Goal: Task Accomplishment & Management: Use online tool/utility

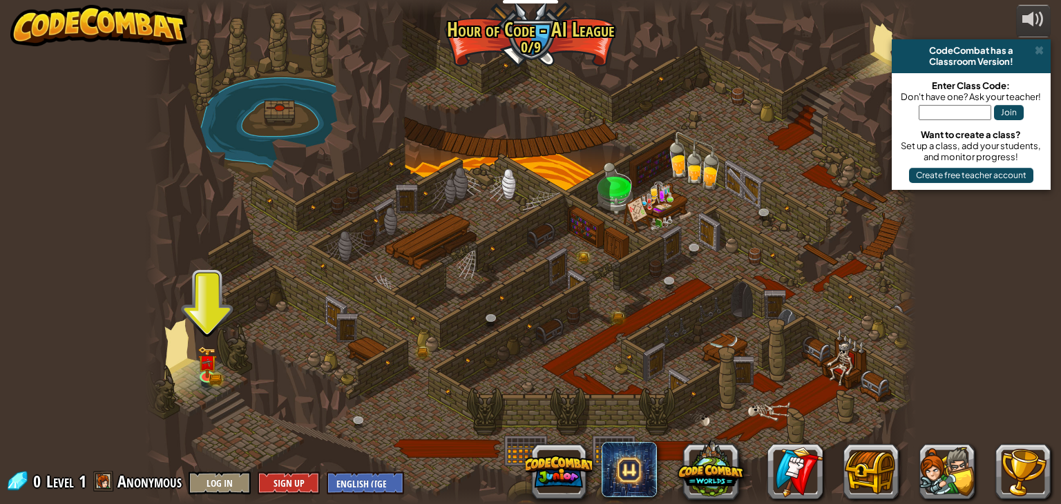
click at [209, 342] on div at bounding box center [531, 252] width 772 height 504
click at [1039, 49] on span at bounding box center [1039, 50] width 9 height 11
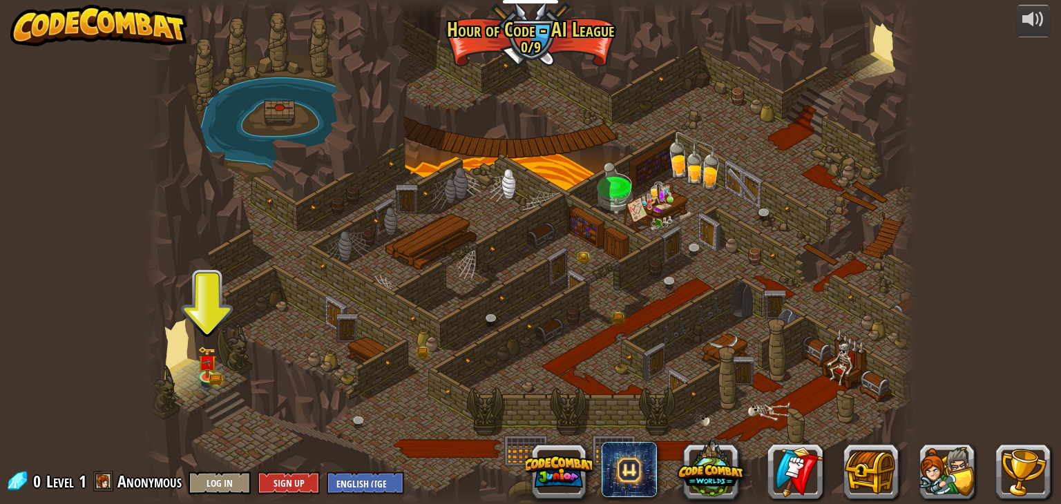
click at [224, 372] on div at bounding box center [531, 252] width 772 height 504
click at [206, 377] on link at bounding box center [209, 376] width 28 height 28
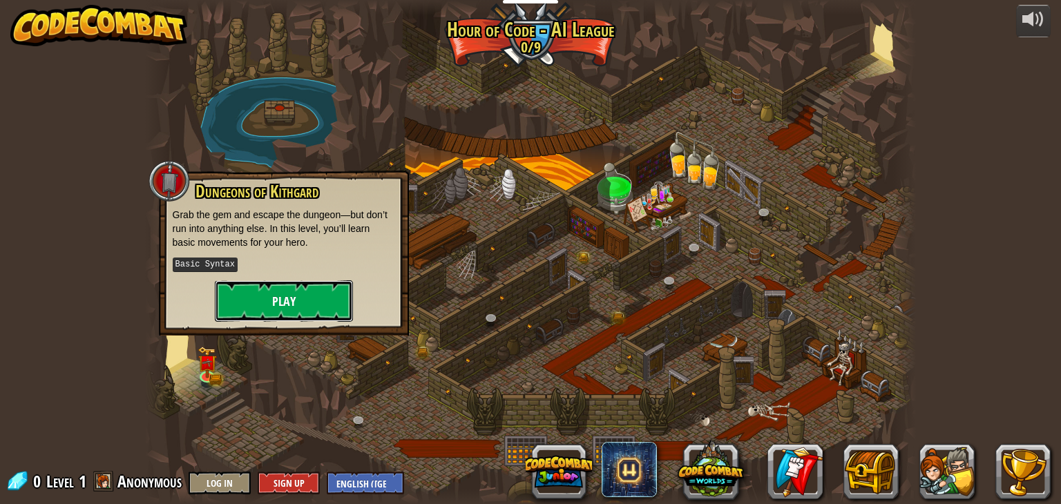
click at [304, 303] on button "Play" at bounding box center [284, 301] width 138 height 41
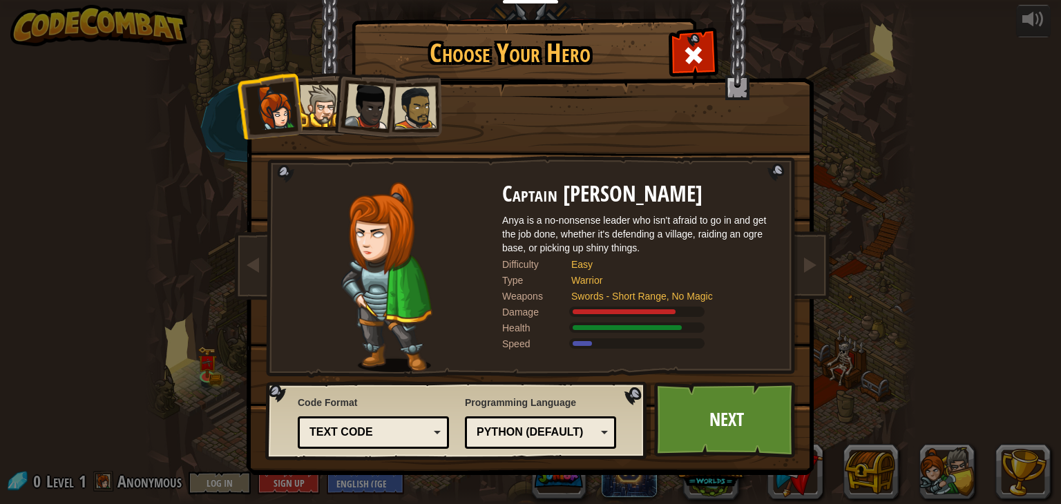
click at [365, 101] on div at bounding box center [368, 107] width 46 height 46
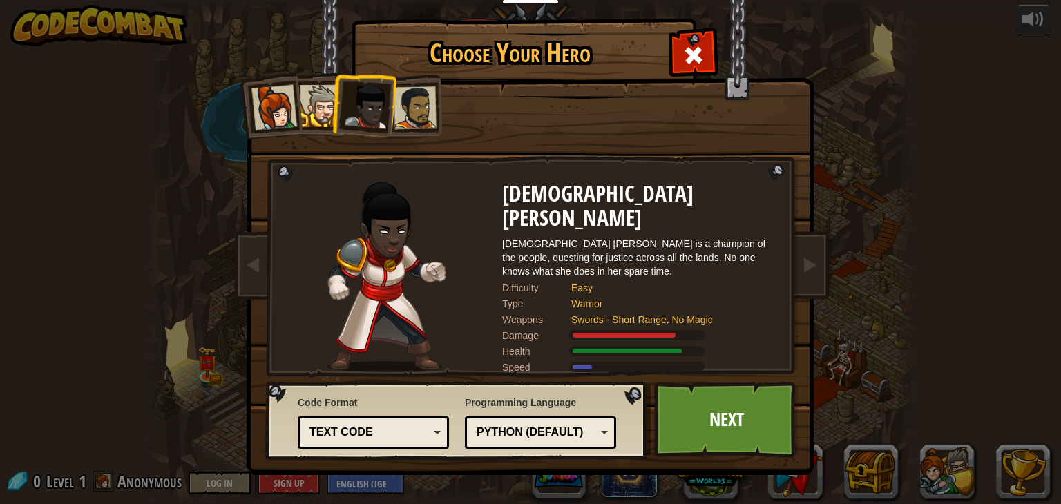
click at [304, 109] on div at bounding box center [321, 106] width 42 height 42
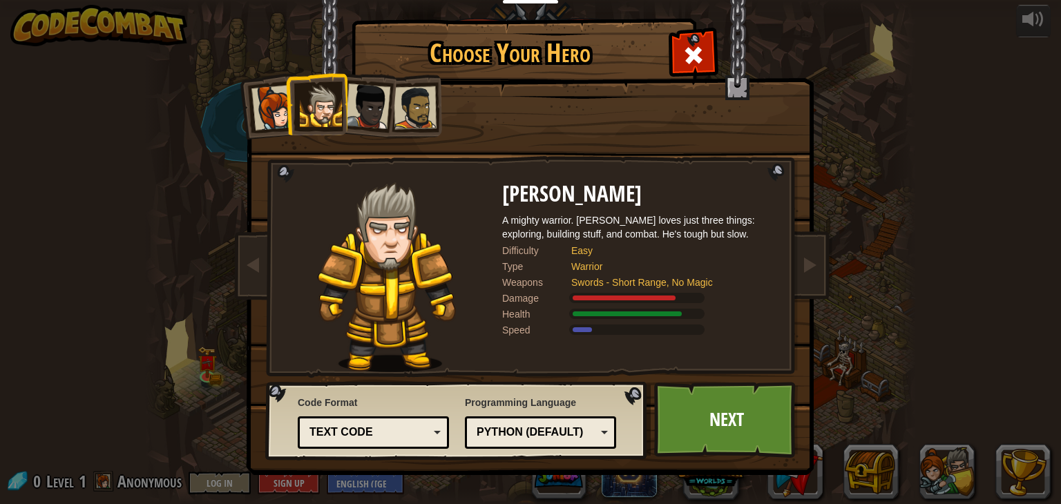
click at [285, 97] on div at bounding box center [274, 108] width 46 height 46
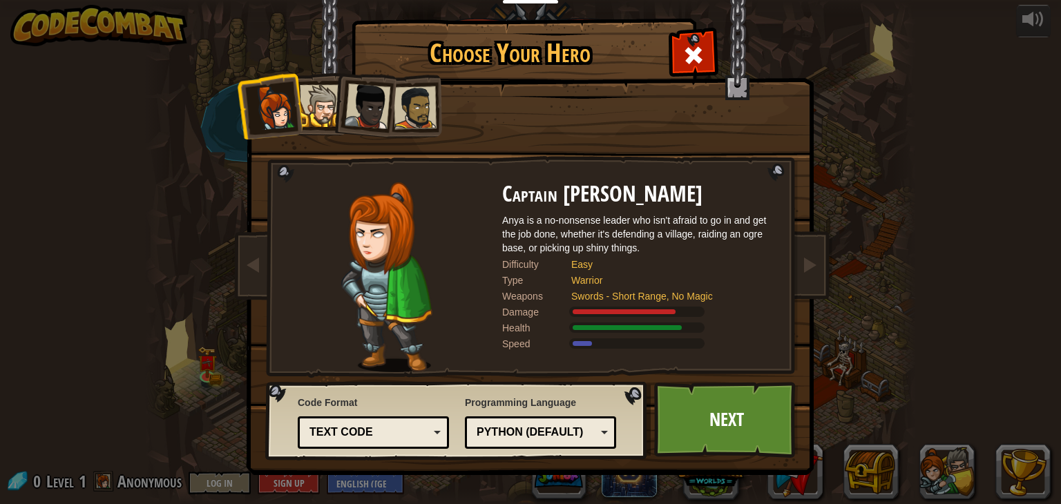
click at [373, 112] on div at bounding box center [368, 107] width 46 height 46
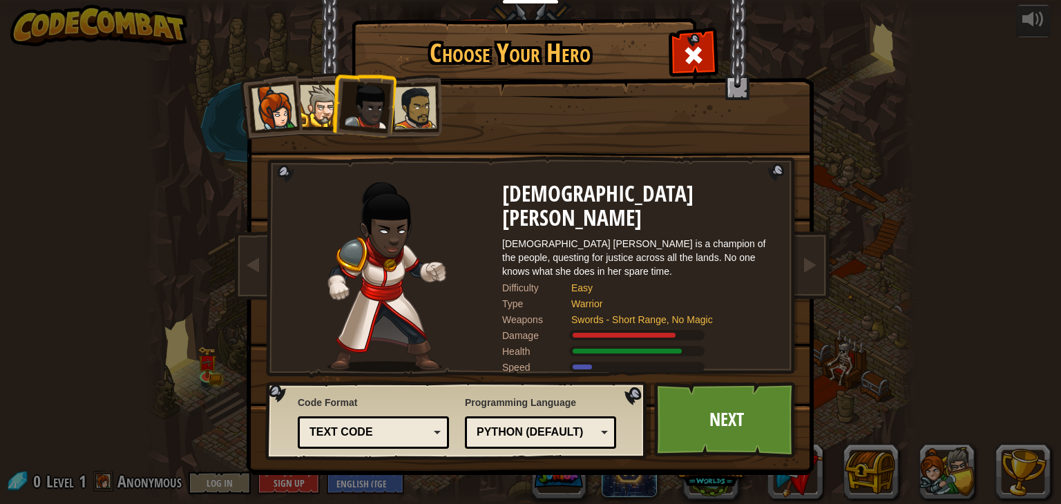
click at [280, 109] on div at bounding box center [274, 108] width 46 height 46
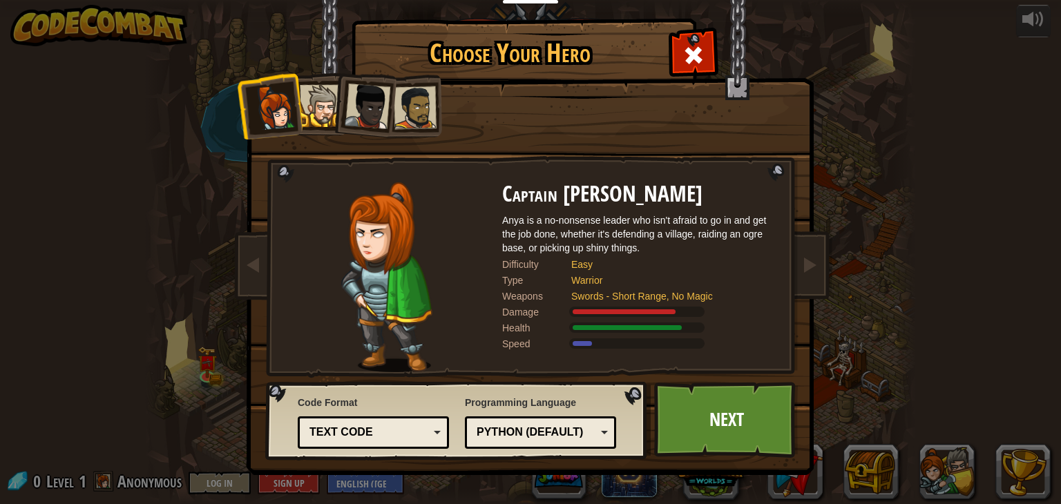
click at [360, 128] on li at bounding box center [364, 104] width 68 height 68
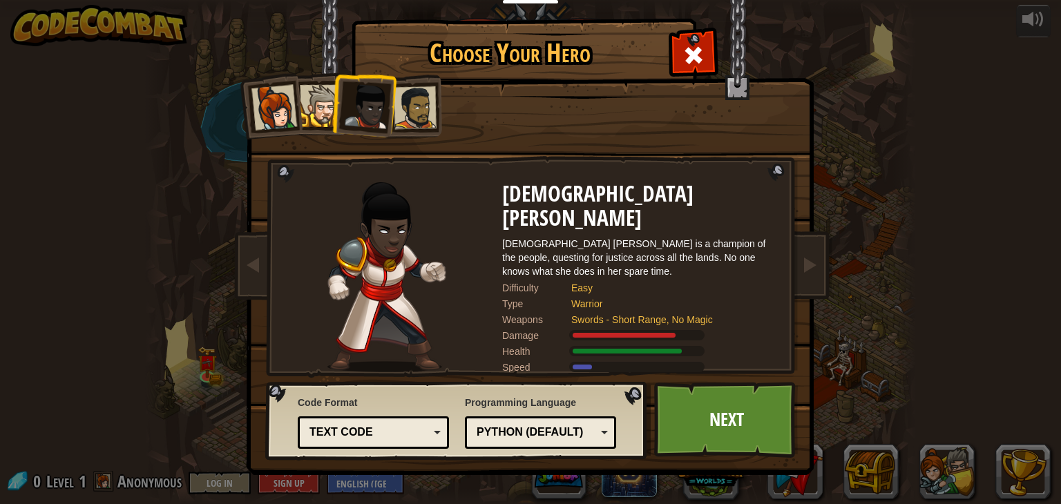
click at [259, 102] on div at bounding box center [274, 108] width 46 height 46
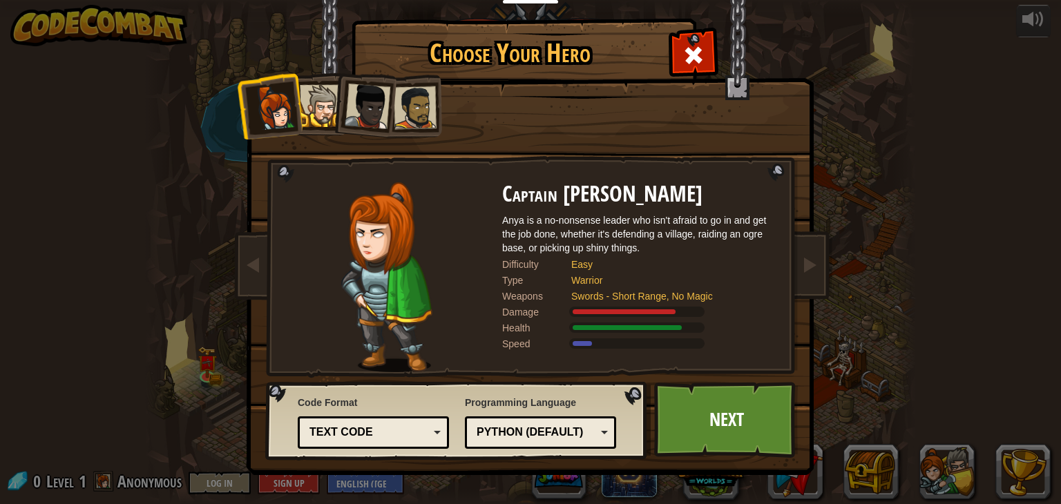
click at [579, 435] on div "Python (Default)" at bounding box center [537, 433] width 120 height 16
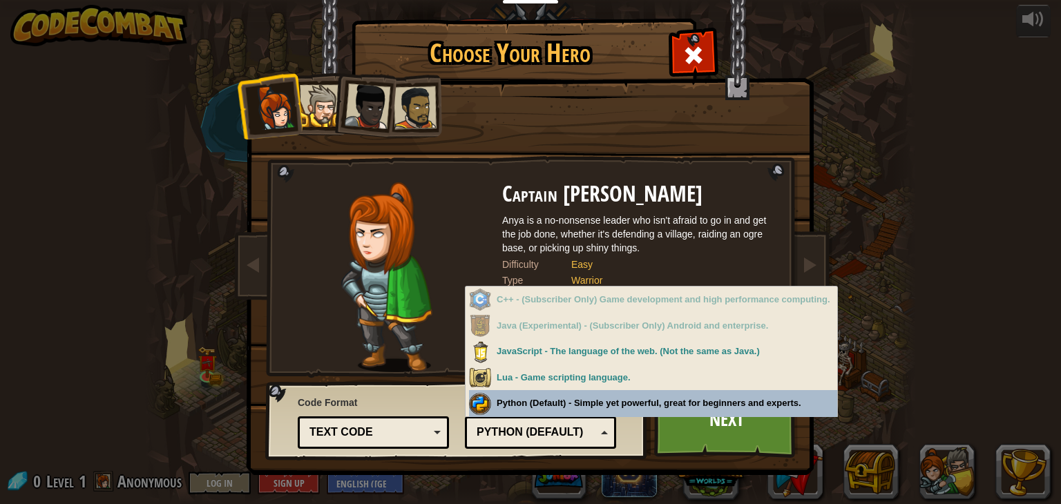
click at [583, 408] on div "Programming Language Python (Default) JavaScript Lua C++ Java (Experimental) Py…" at bounding box center [540, 420] width 151 height 57
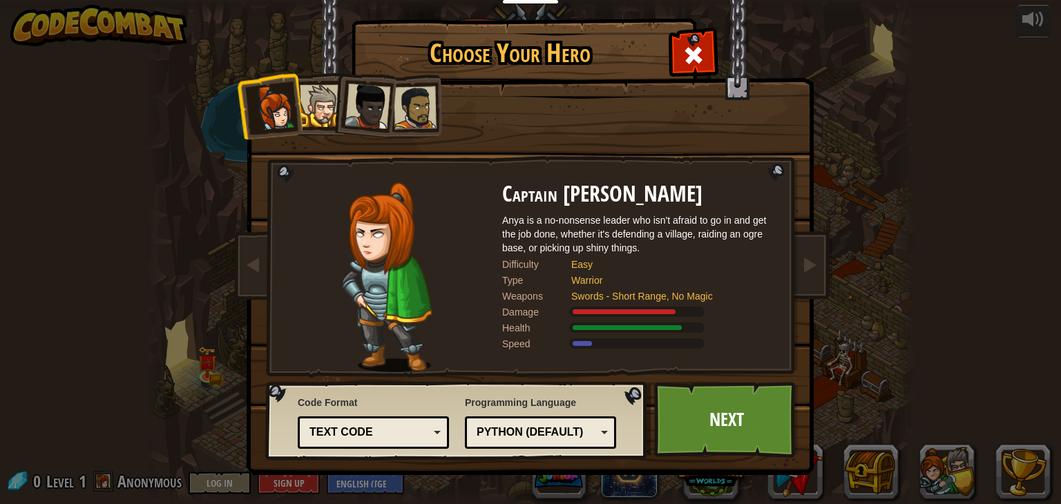
click at [368, 435] on div "Text code" at bounding box center [370, 433] width 120 height 16
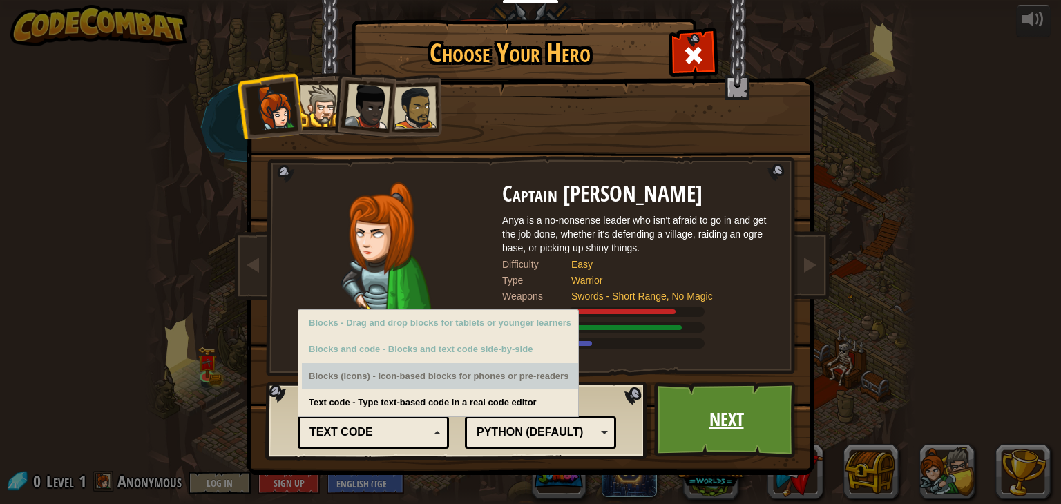
click at [751, 453] on link "Next" at bounding box center [726, 420] width 144 height 76
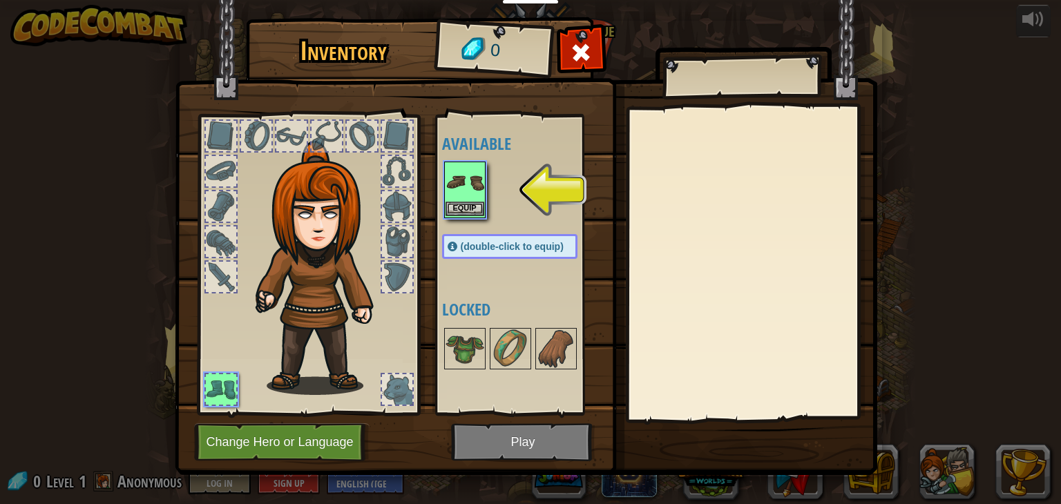
click at [465, 197] on img at bounding box center [465, 182] width 39 height 39
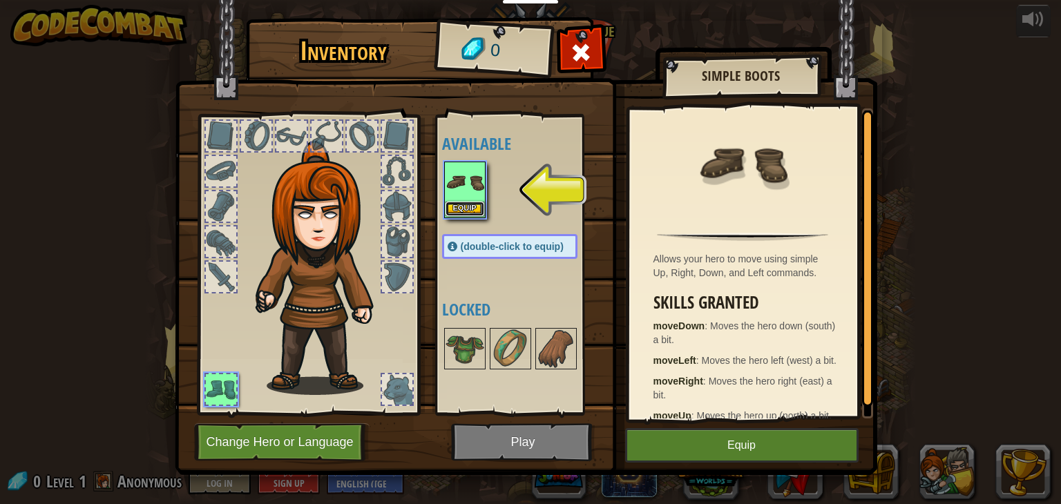
click at [476, 214] on button "Equip" at bounding box center [465, 209] width 39 height 15
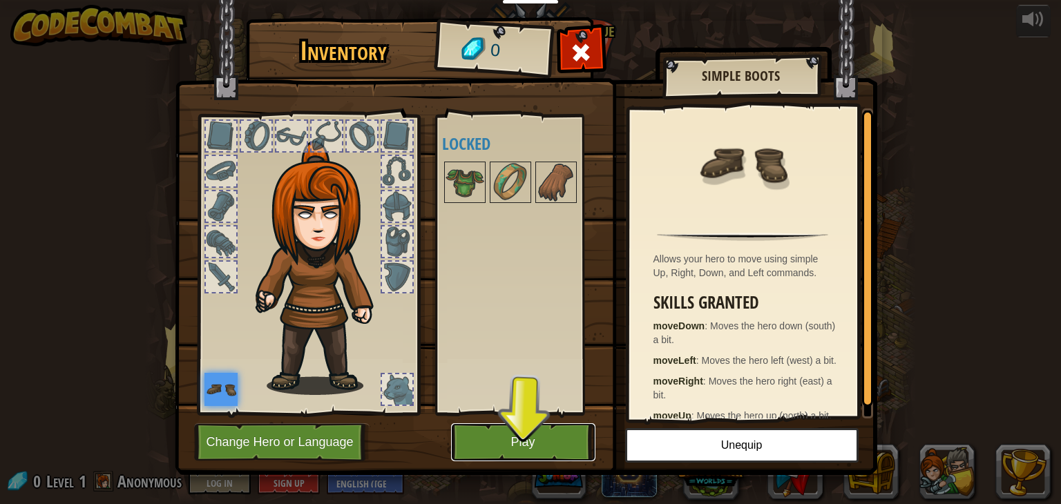
click at [515, 450] on button "Play" at bounding box center [523, 443] width 144 height 38
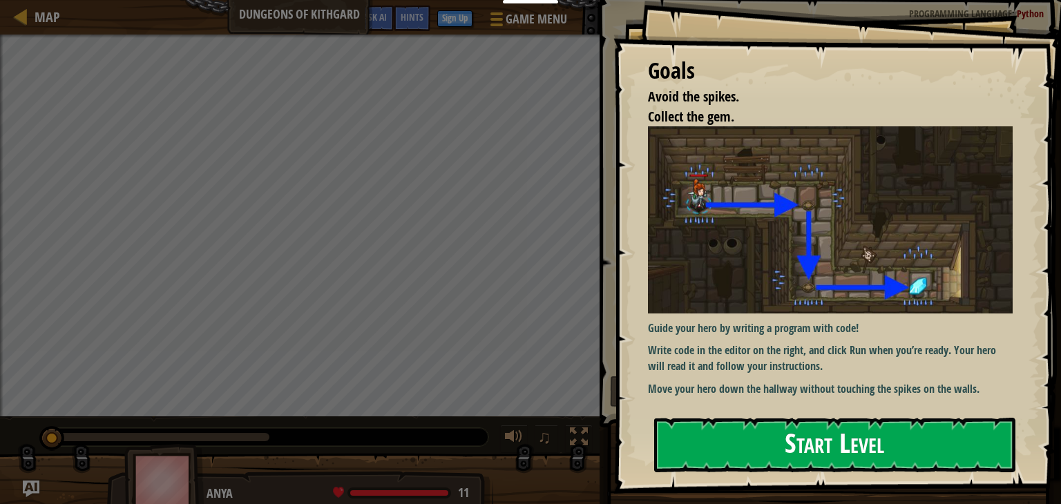
click at [779, 433] on button "Start Level" at bounding box center [834, 445] width 361 height 55
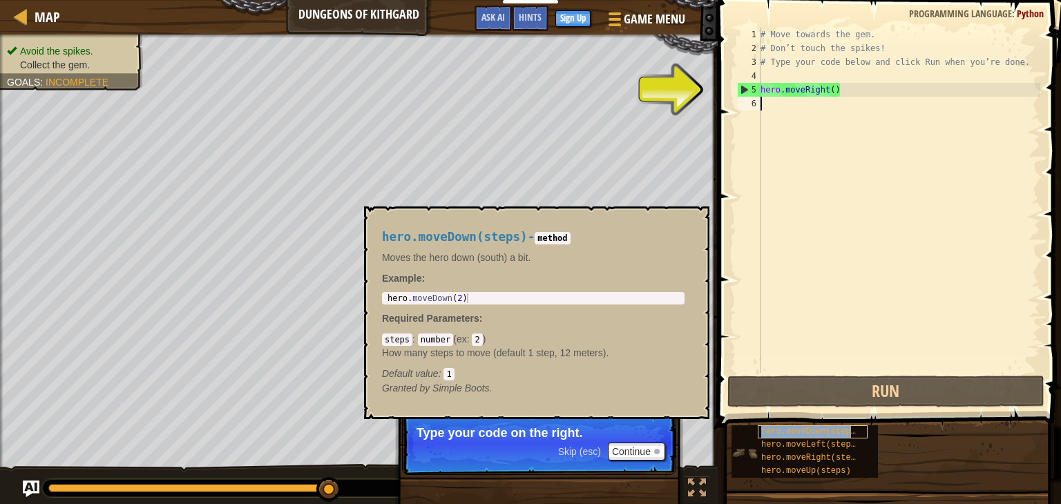
click at [836, 430] on span "hero.moveDown(steps)" at bounding box center [810, 432] width 99 height 10
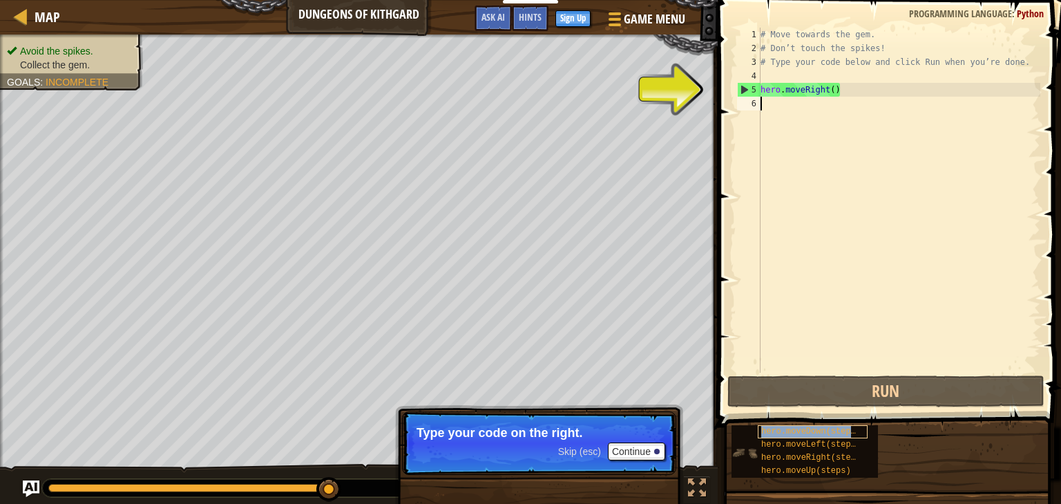
click at [834, 431] on span "hero.moveDown(steps)" at bounding box center [810, 432] width 99 height 10
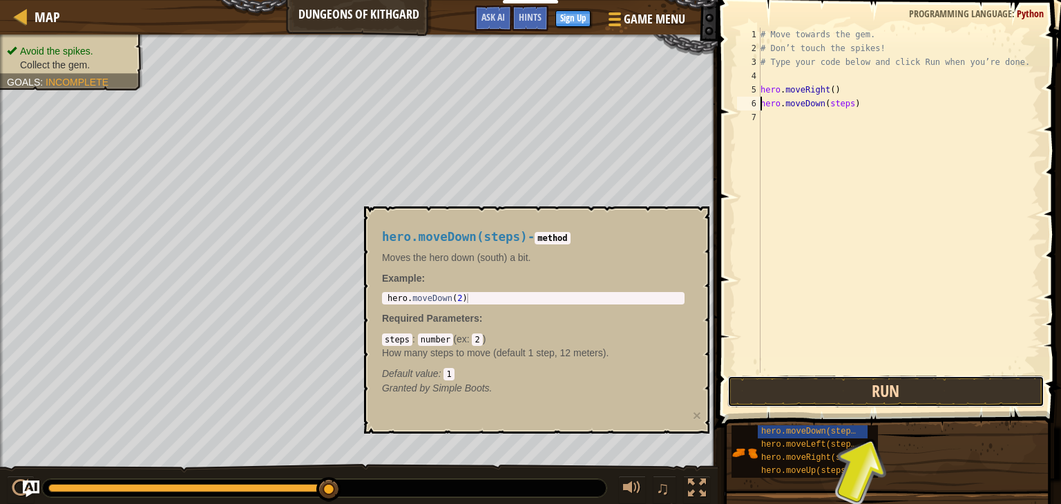
click at [875, 390] on button "Run" at bounding box center [886, 392] width 317 height 32
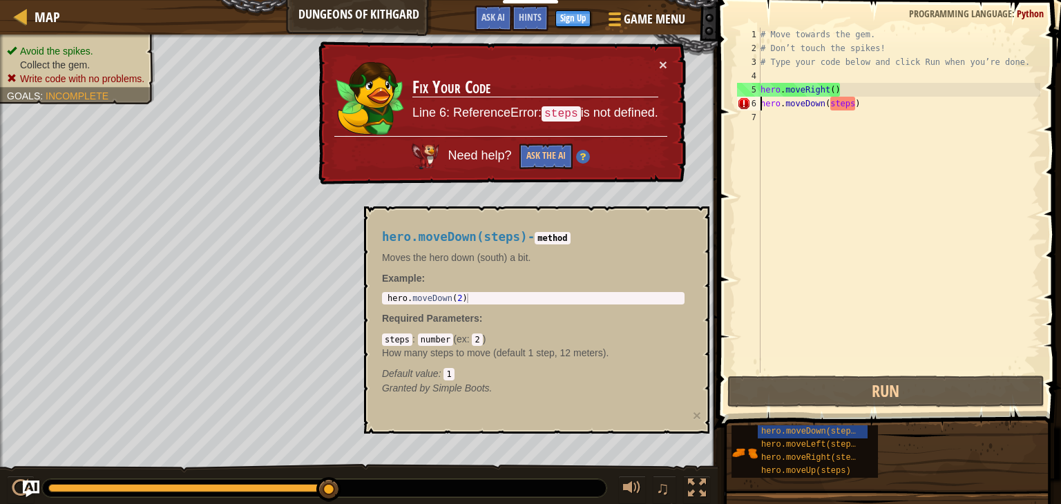
click at [854, 107] on div "# Move towards the gem. # Don’t touch the spikes! # Type your code below and cl…" at bounding box center [899, 214] width 283 height 373
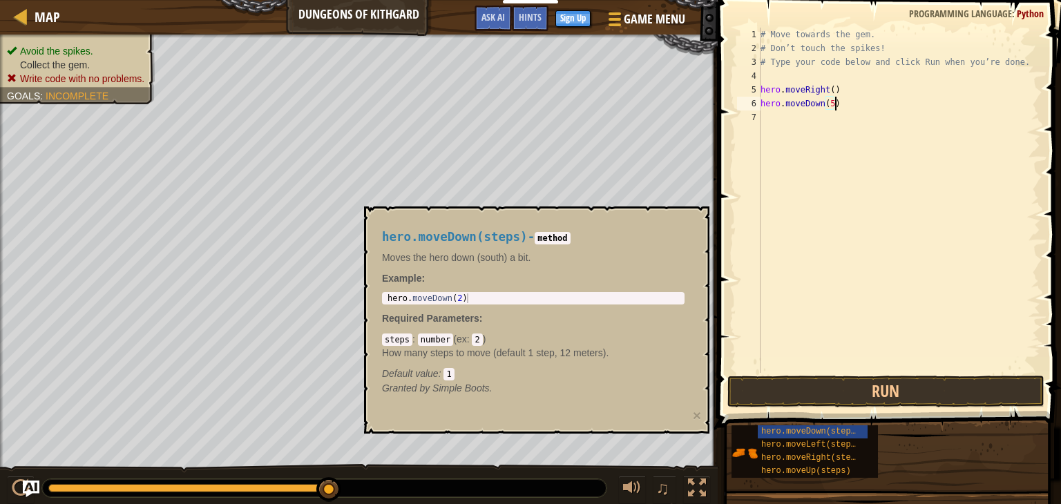
scroll to position [6, 6]
click at [955, 405] on button "Run" at bounding box center [886, 392] width 317 height 32
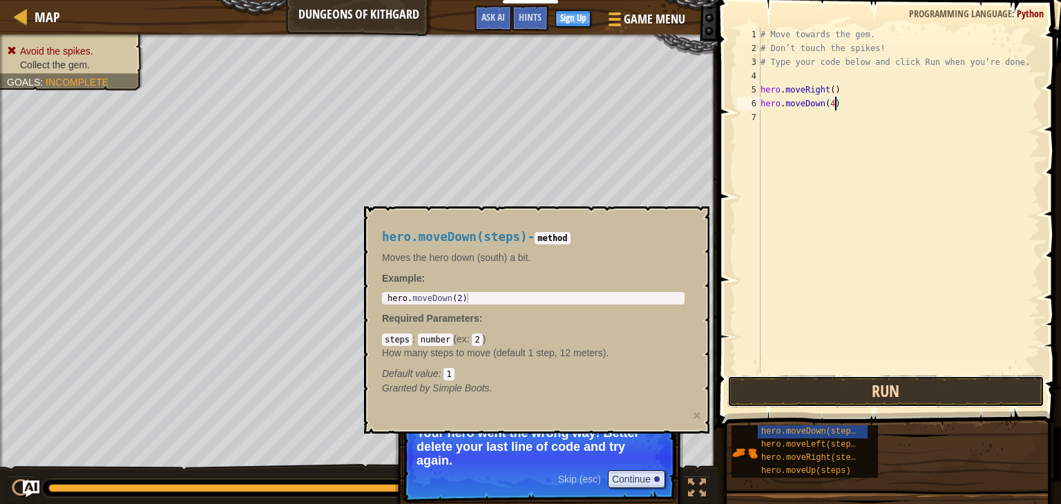
click at [1019, 388] on button "Run" at bounding box center [886, 392] width 317 height 32
click at [813, 397] on button "Run" at bounding box center [886, 392] width 317 height 32
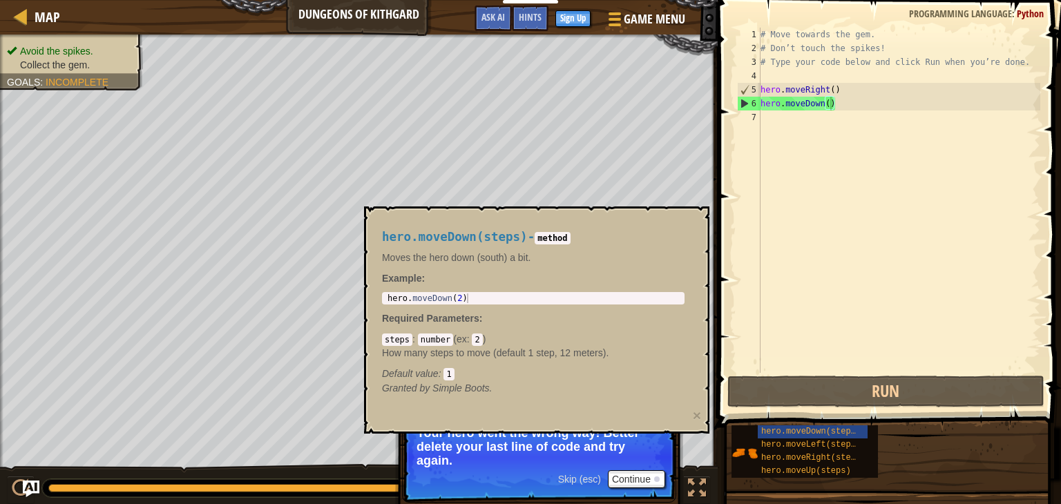
drag, startPoint x: 598, startPoint y: 211, endPoint x: 638, endPoint y: 238, distance: 48.9
click at [638, 238] on div "hero.moveDown(steps) - method Moves the hero down (south) a bit. Example : 1 he…" at bounding box center [536, 320] width 345 height 227
click at [631, 0] on body "Educators Create Free Account School & District Solutions Teacher Toolkit Previ…" at bounding box center [530, 0] width 1061 height 0
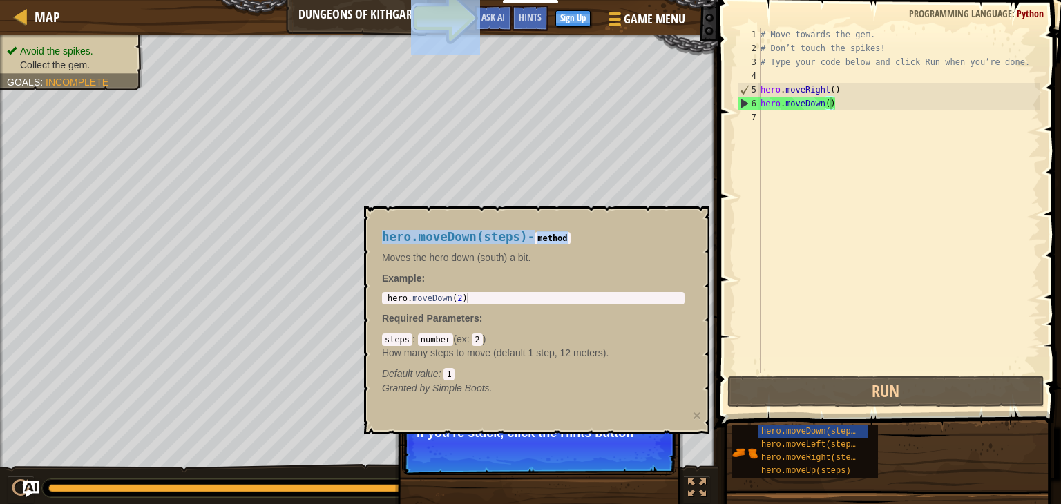
click at [520, 440] on p "Skip (esc) Continue If you're stuck, click the Hints button" at bounding box center [539, 444] width 274 height 64
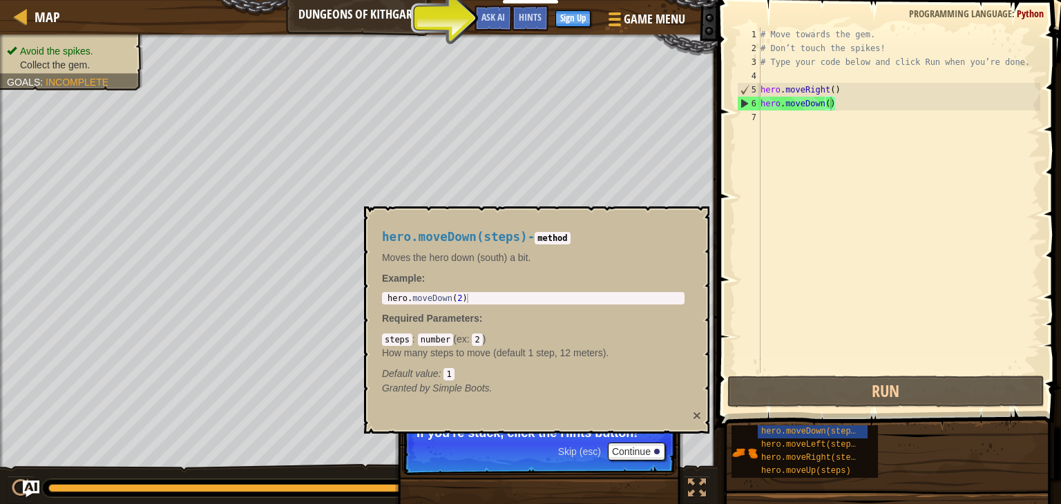
click at [696, 408] on button "×" at bounding box center [697, 415] width 8 height 15
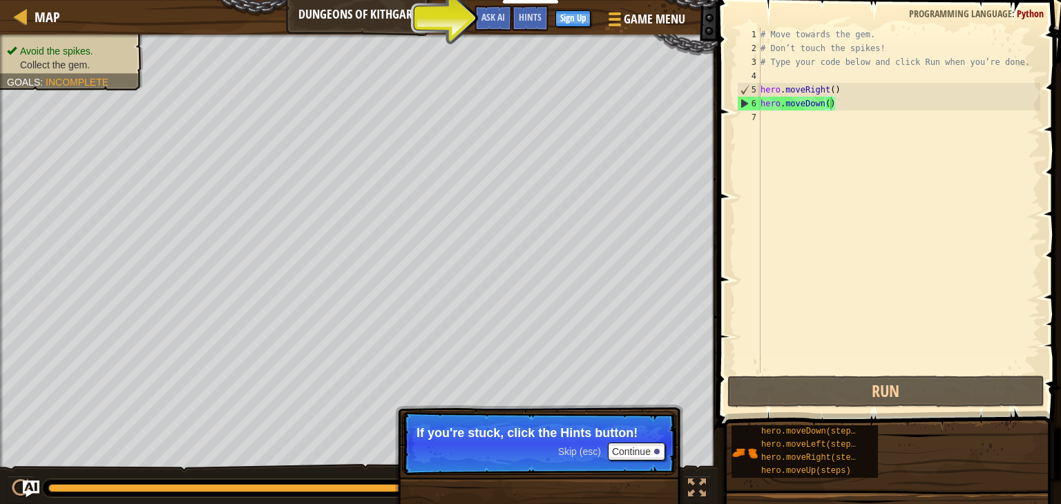
click at [575, 444] on div "Skip (esc) Continue" at bounding box center [611, 452] width 107 height 18
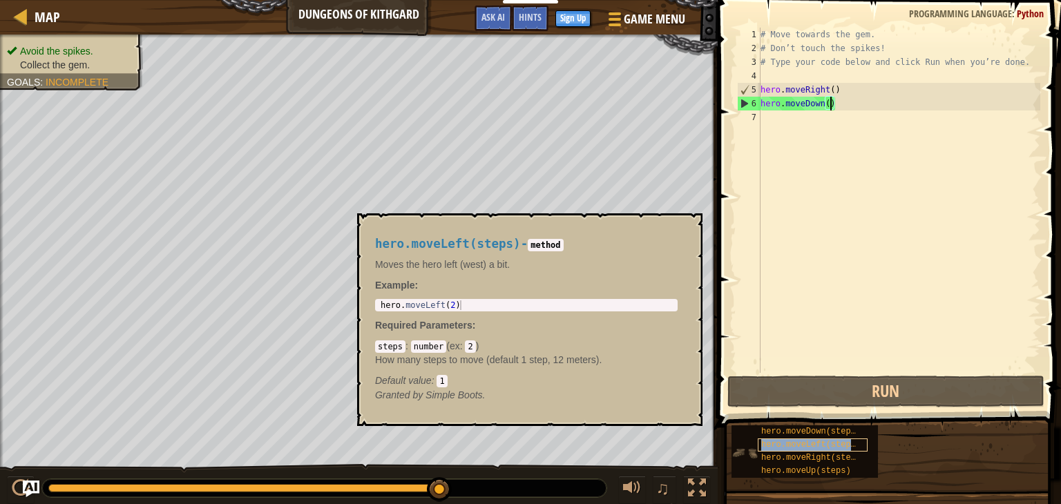
click at [813, 443] on span "hero.moveLeft(steps)" at bounding box center [810, 445] width 99 height 10
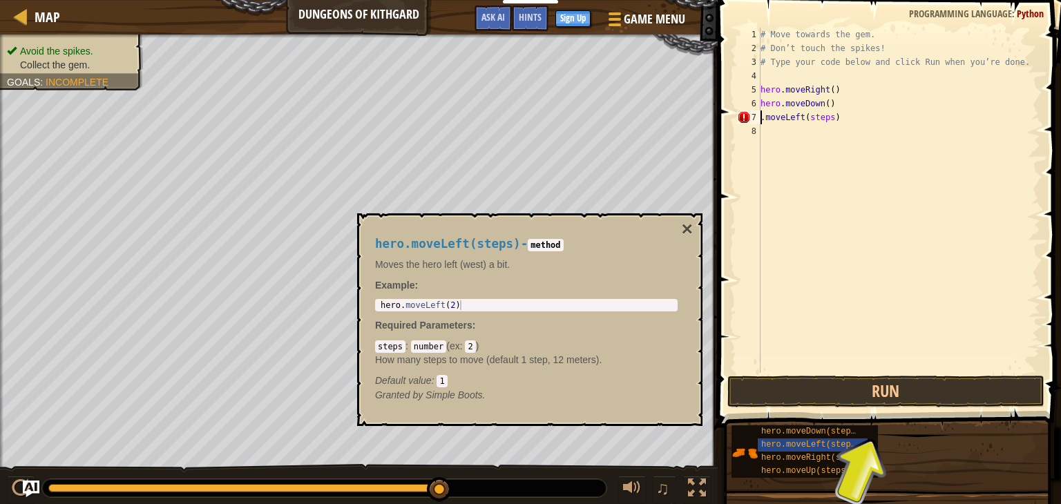
click at [913, 383] on button "Run" at bounding box center [886, 392] width 317 height 32
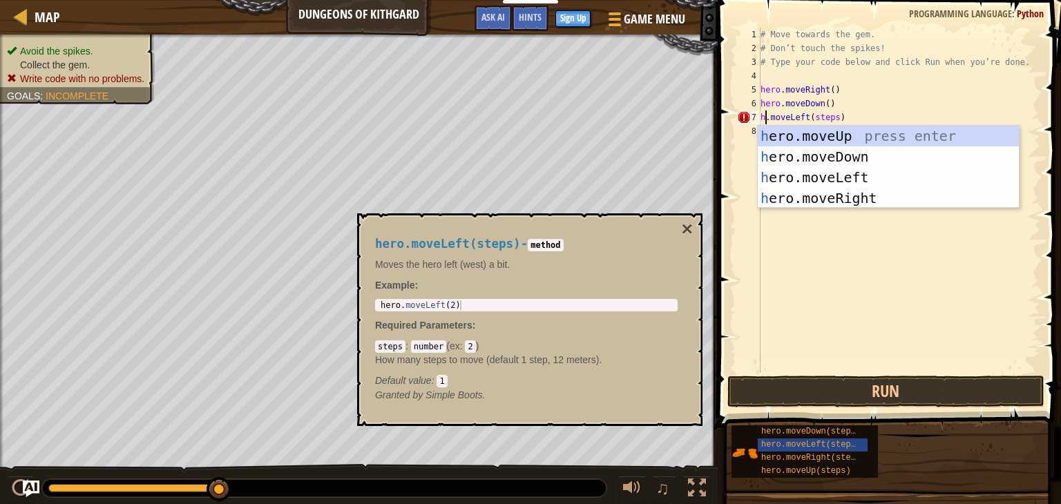
scroll to position [6, 0]
click at [865, 174] on div "h ero.moveUp press enter h ero.moveDown press enter h ero.moveLeft press enter …" at bounding box center [888, 188] width 261 height 124
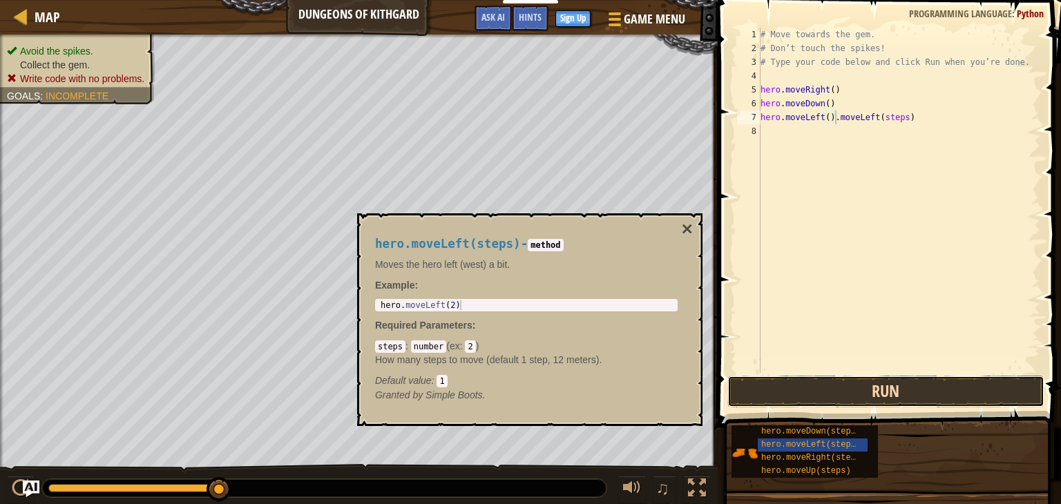
click at [882, 393] on button "Run" at bounding box center [886, 392] width 317 height 32
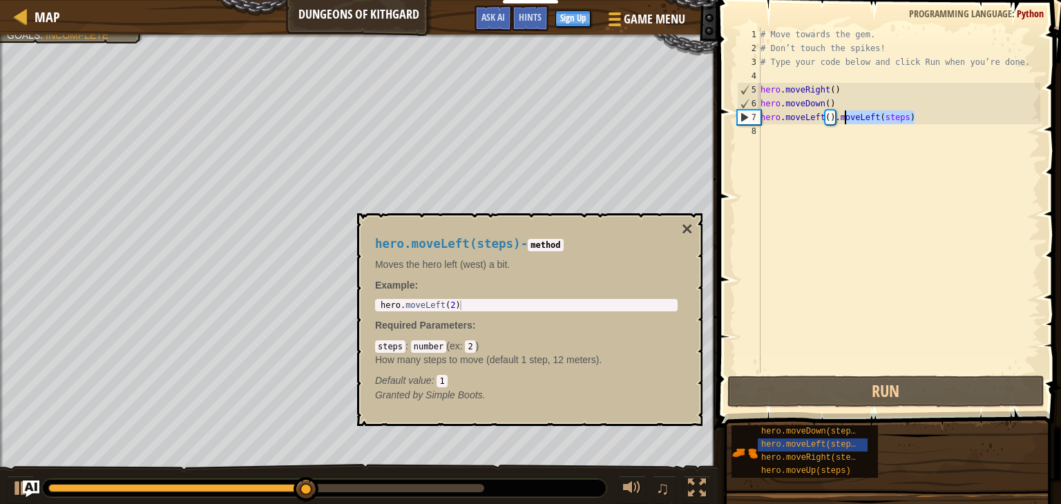
drag, startPoint x: 914, startPoint y: 121, endPoint x: 843, endPoint y: 121, distance: 71.2
click at [843, 121] on div "# Move towards the gem. # Don’t touch the spikes! # Type your code below and cl…" at bounding box center [899, 214] width 283 height 373
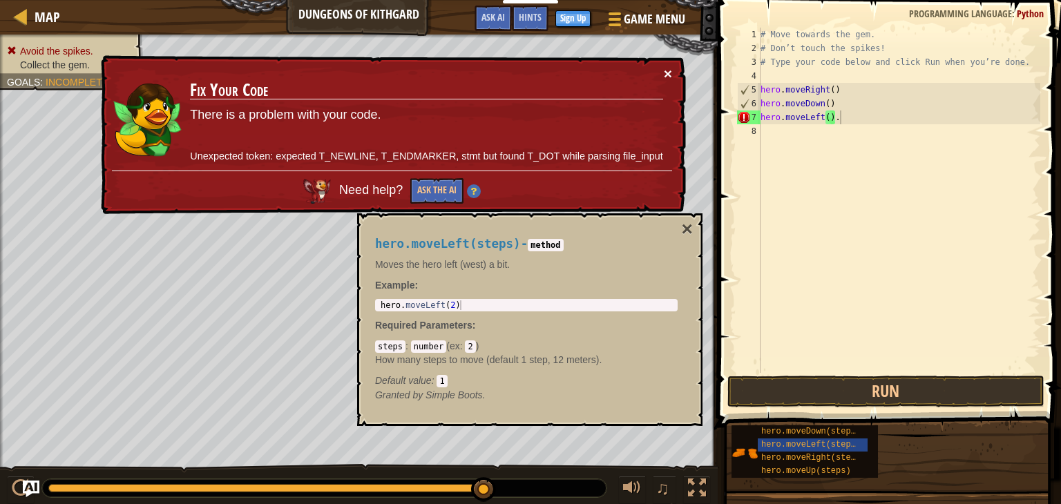
click at [669, 77] on button "×" at bounding box center [668, 73] width 8 height 15
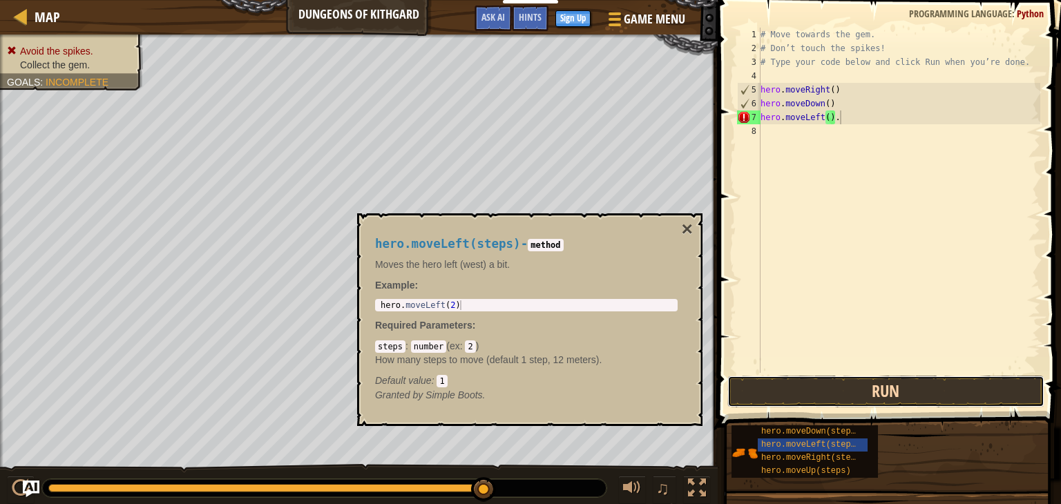
click at [881, 379] on button "Run" at bounding box center [886, 392] width 317 height 32
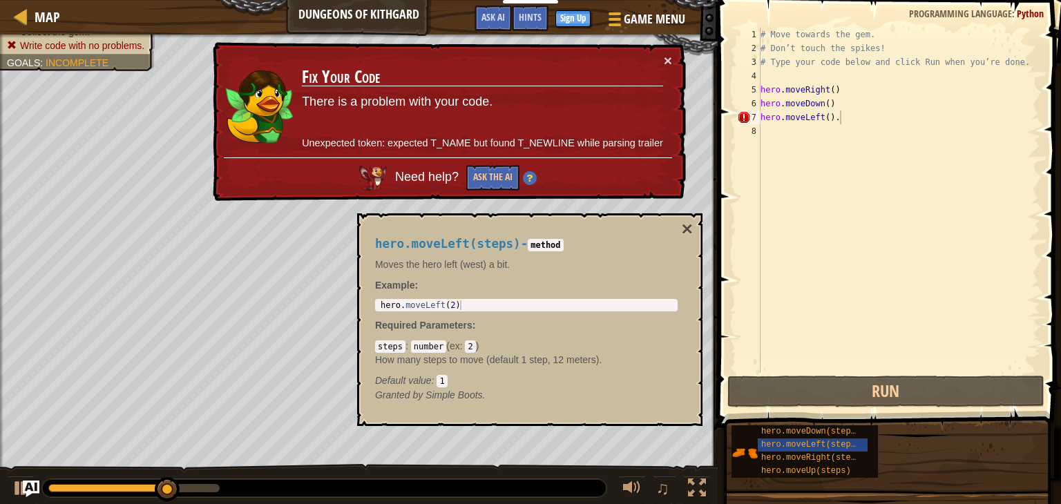
click at [663, 65] on td "Fix Your Code There is a problem with your code. Unexpected token: expected T_N…" at bounding box center [482, 105] width 363 height 105
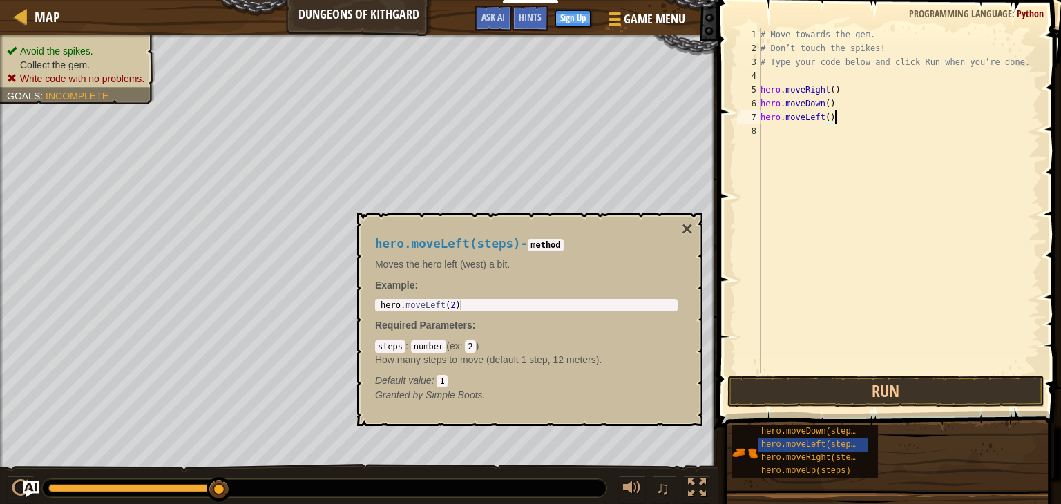
click at [802, 374] on span at bounding box center [891, 194] width 354 height 468
click at [775, 383] on button "Run" at bounding box center [886, 392] width 317 height 32
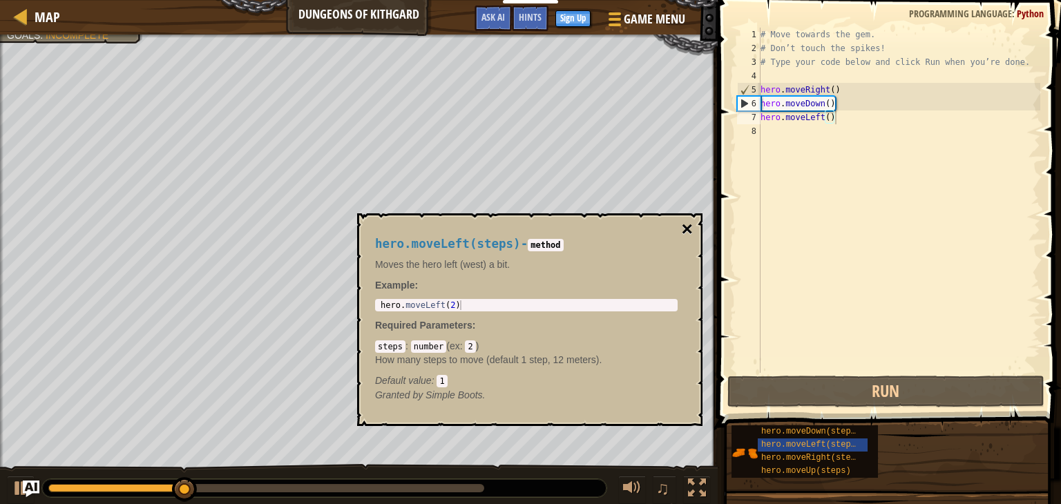
click at [688, 231] on button "×" at bounding box center [687, 229] width 11 height 19
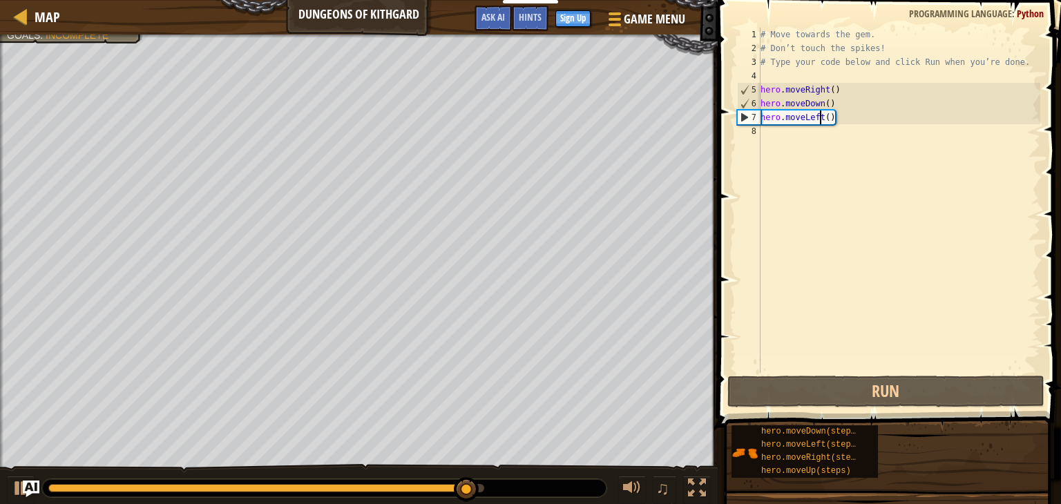
click at [821, 117] on div "# Move towards the gem. # Don’t touch the spikes! # Type your code below and cl…" at bounding box center [899, 214] width 283 height 373
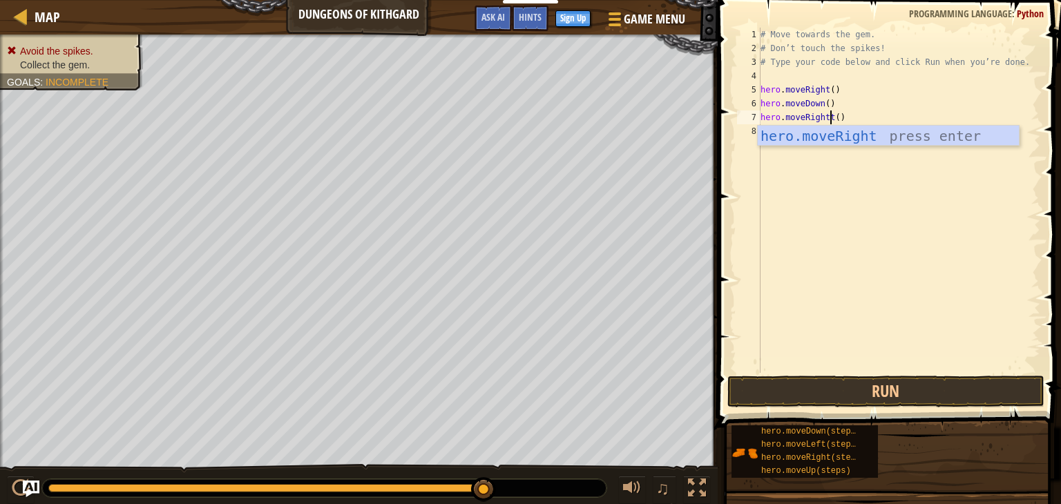
scroll to position [6, 6]
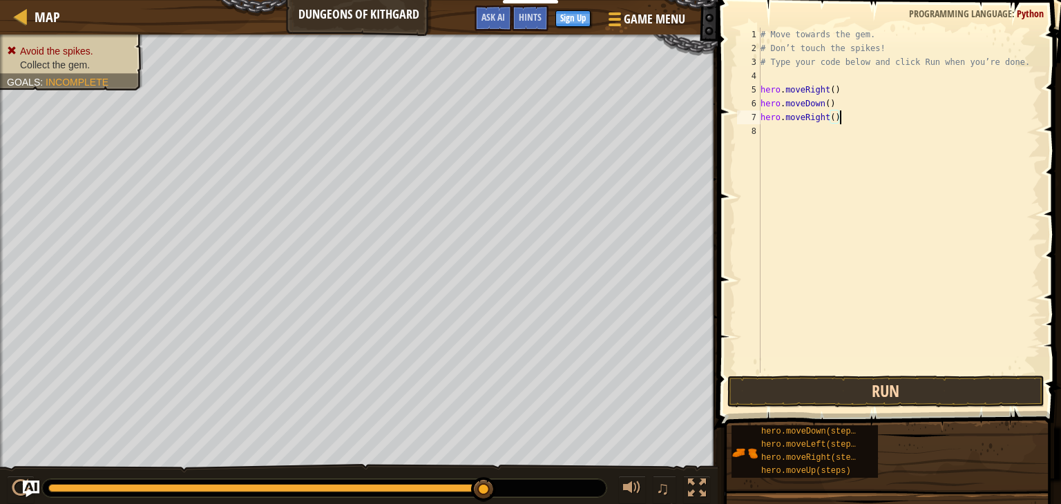
type textarea "hero.moveRight()"
click at [833, 380] on button "Run" at bounding box center [886, 392] width 317 height 32
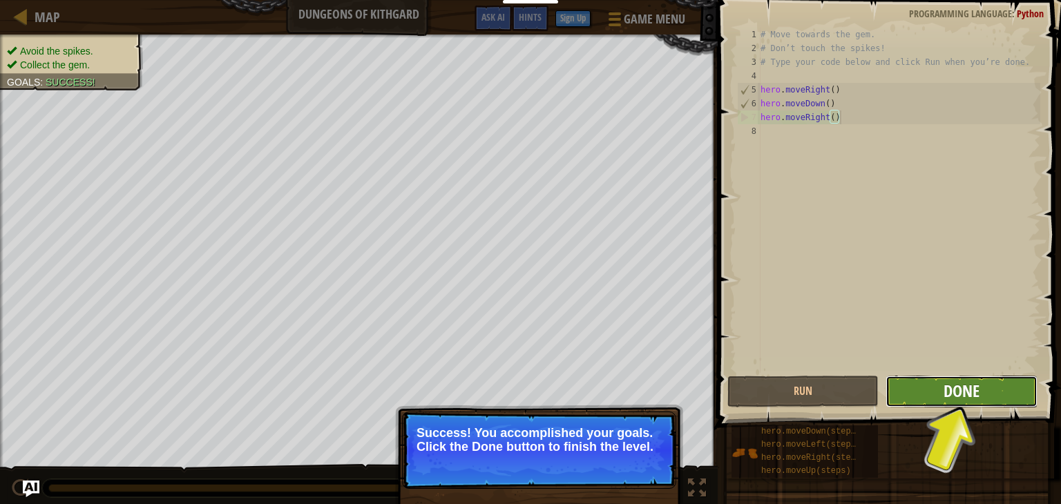
click at [972, 384] on span "Done" at bounding box center [962, 391] width 36 height 22
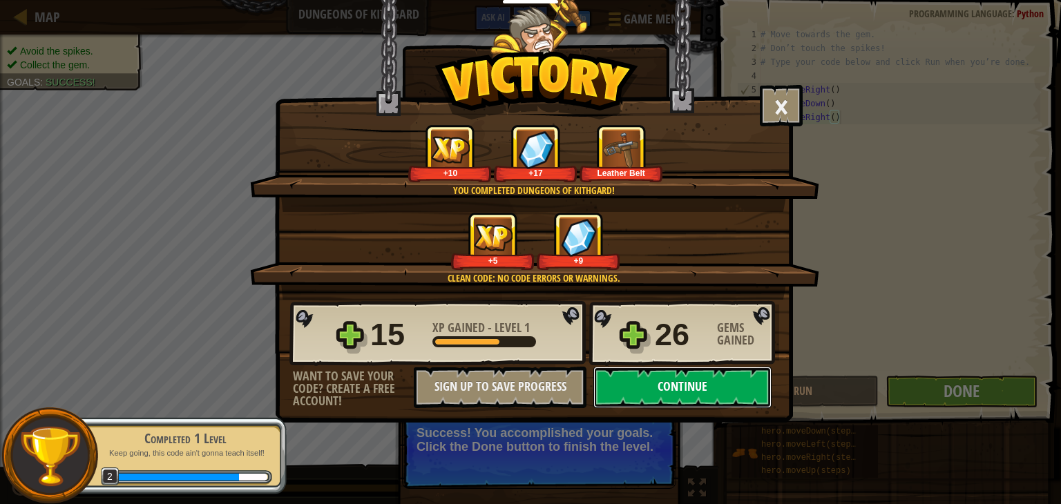
click at [661, 373] on button "Continue" at bounding box center [682, 387] width 178 height 41
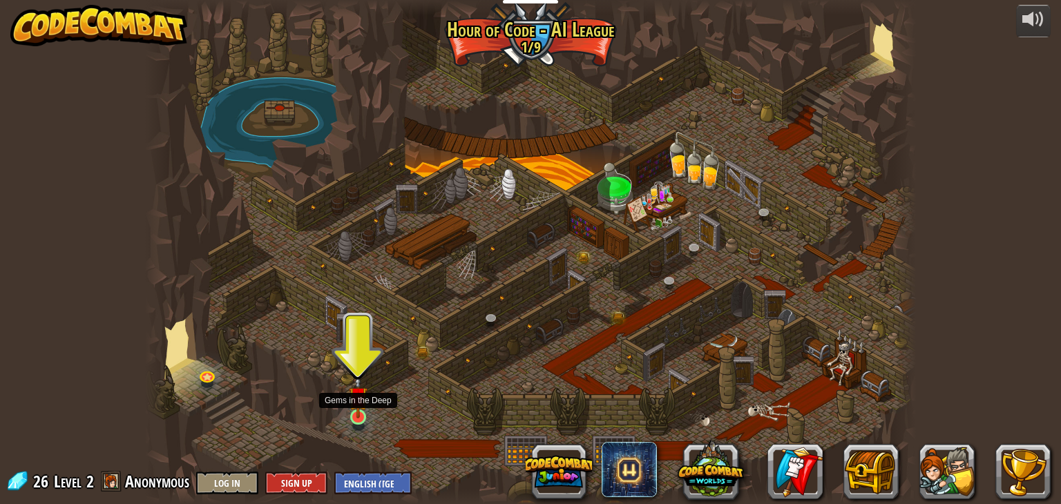
click at [353, 406] on img at bounding box center [358, 396] width 19 height 44
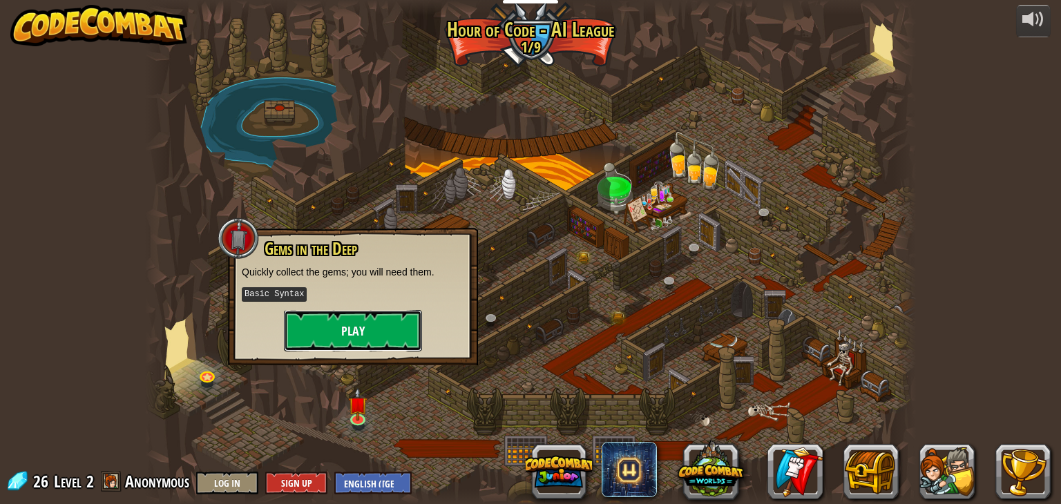
click at [385, 329] on button "Play" at bounding box center [353, 330] width 138 height 41
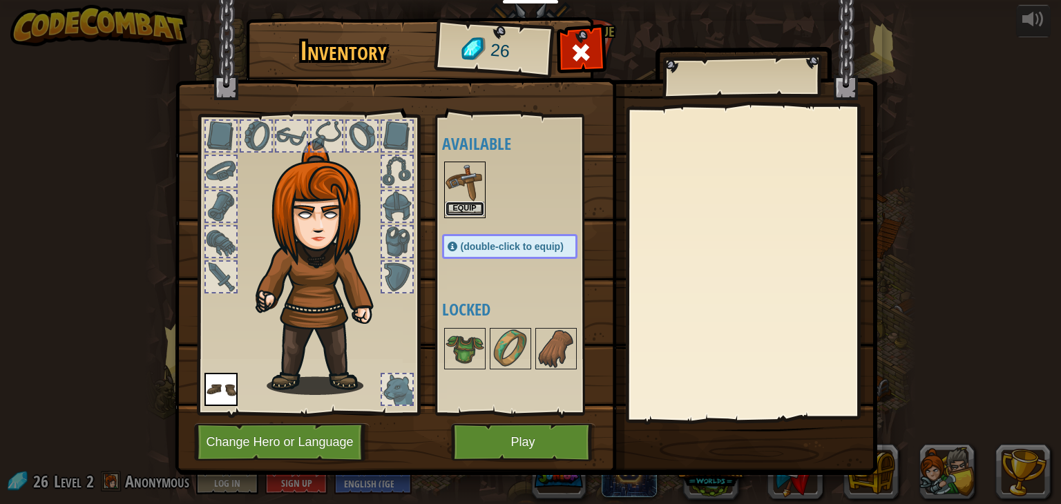
click at [469, 209] on button "Equip" at bounding box center [465, 209] width 39 height 15
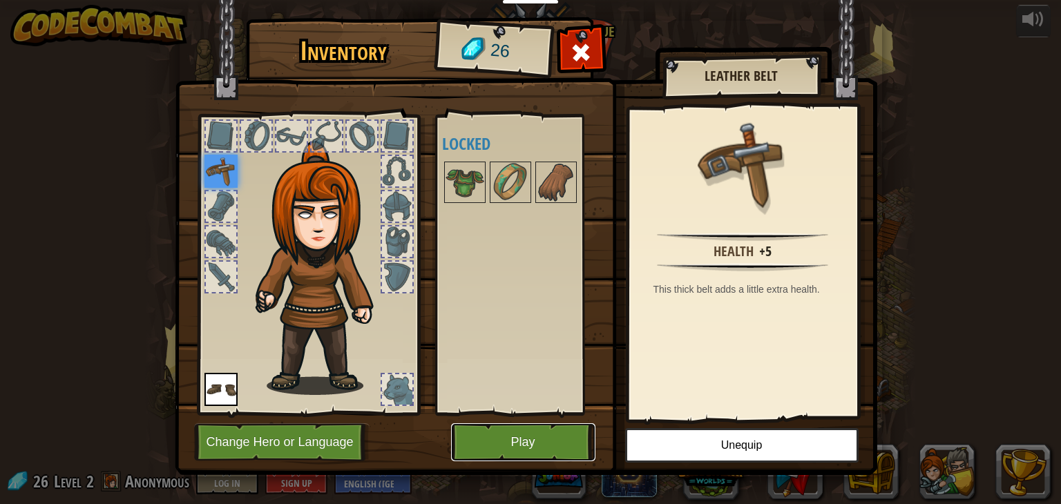
click at [527, 439] on button "Play" at bounding box center [523, 443] width 144 height 38
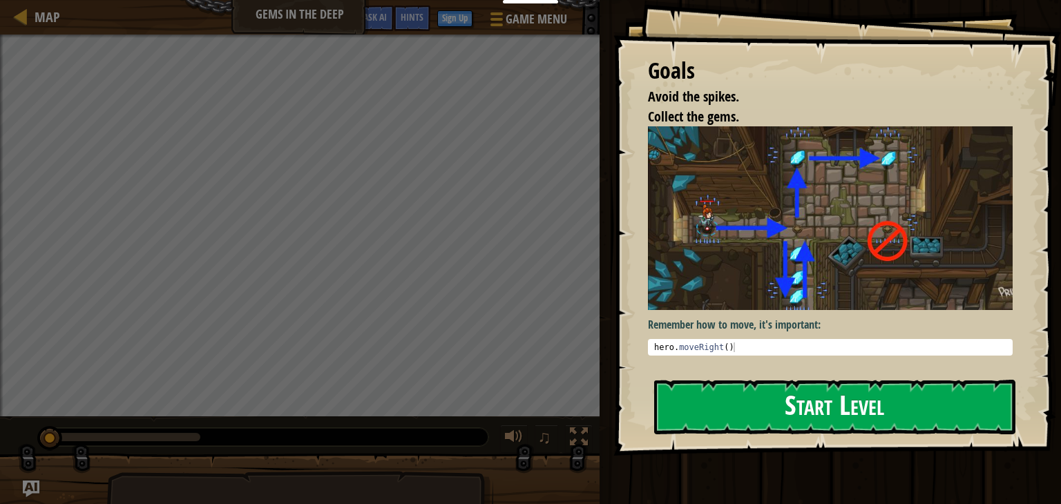
click at [674, 240] on img at bounding box center [830, 217] width 365 height 183
click at [711, 396] on button "Start Level" at bounding box center [834, 407] width 361 height 55
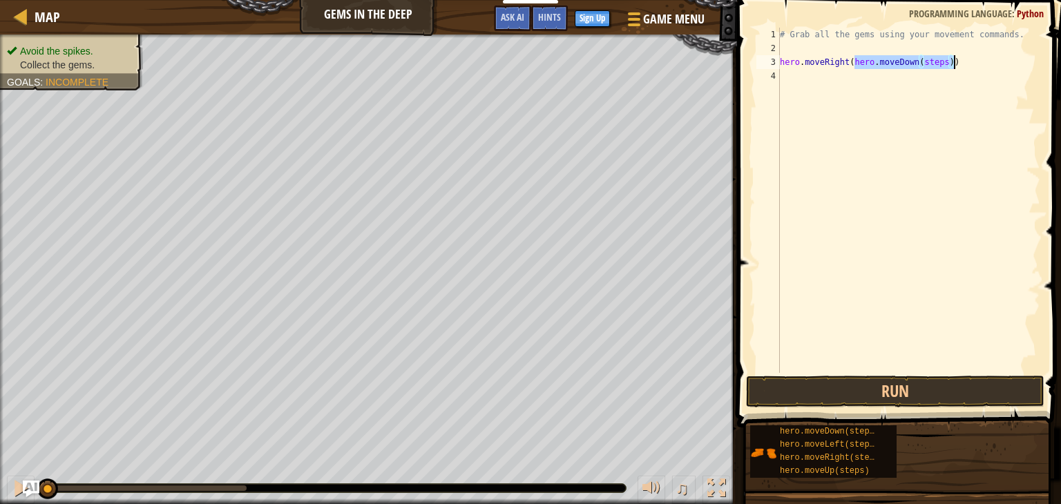
click at [950, 59] on div "# Grab all the gems using your movement commands. hero . moveRight ( hero . mov…" at bounding box center [908, 200] width 263 height 345
type textarea "hero.moveRight(hero.moveDown())"
click at [948, 396] on button "Run" at bounding box center [895, 392] width 298 height 32
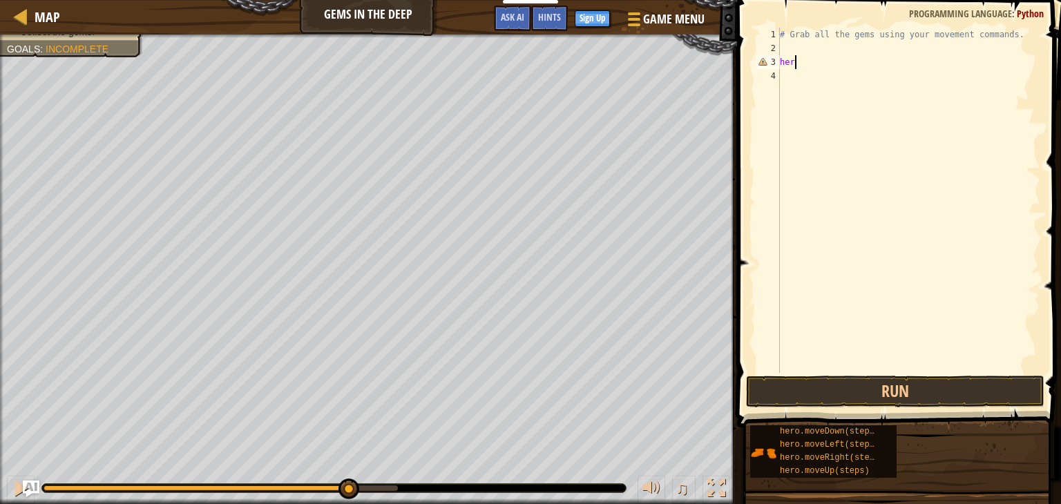
type textarea "h"
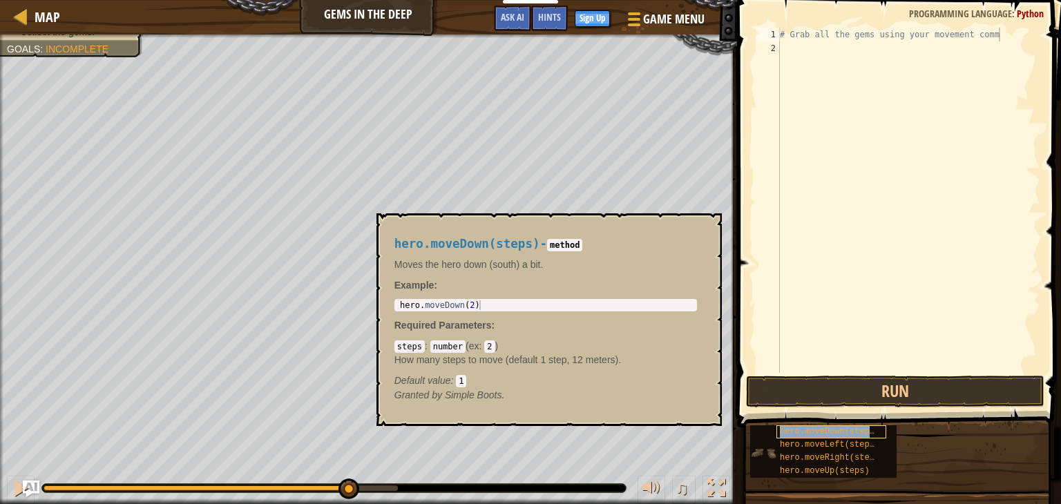
click at [820, 427] on span "hero.moveDown(steps)" at bounding box center [829, 432] width 99 height 10
type textarea "hero.moveDown(steps)"
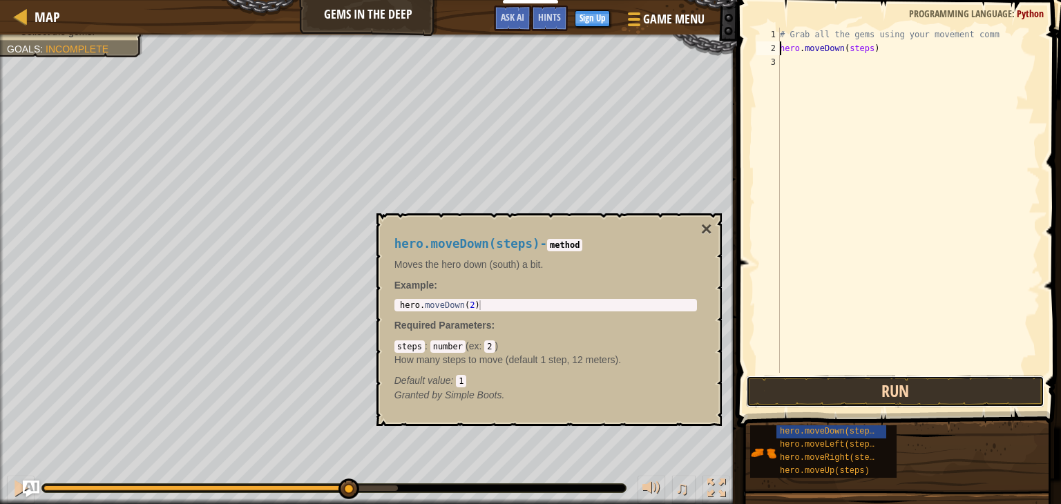
click at [806, 388] on button "Run" at bounding box center [895, 392] width 298 height 32
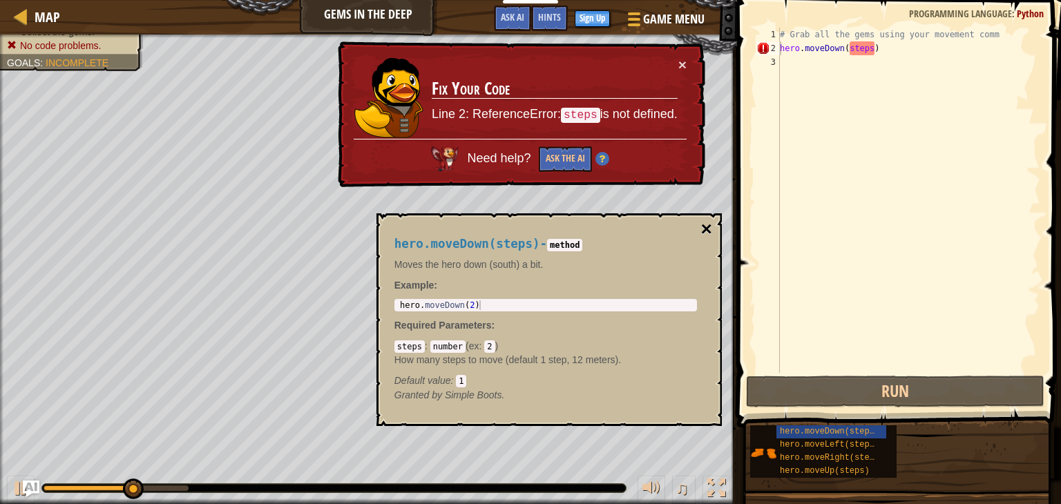
click at [706, 231] on button "×" at bounding box center [706, 229] width 11 height 19
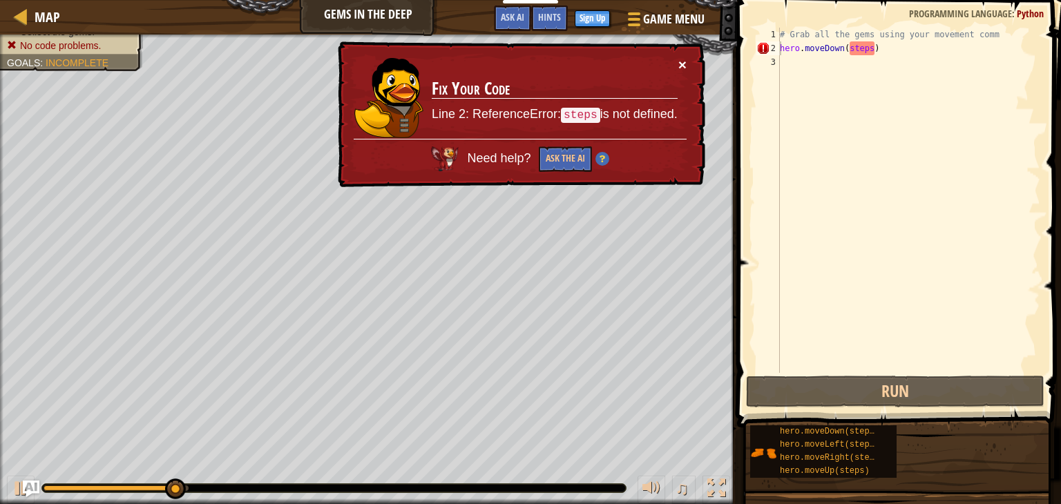
click at [683, 57] on button "×" at bounding box center [682, 64] width 8 height 15
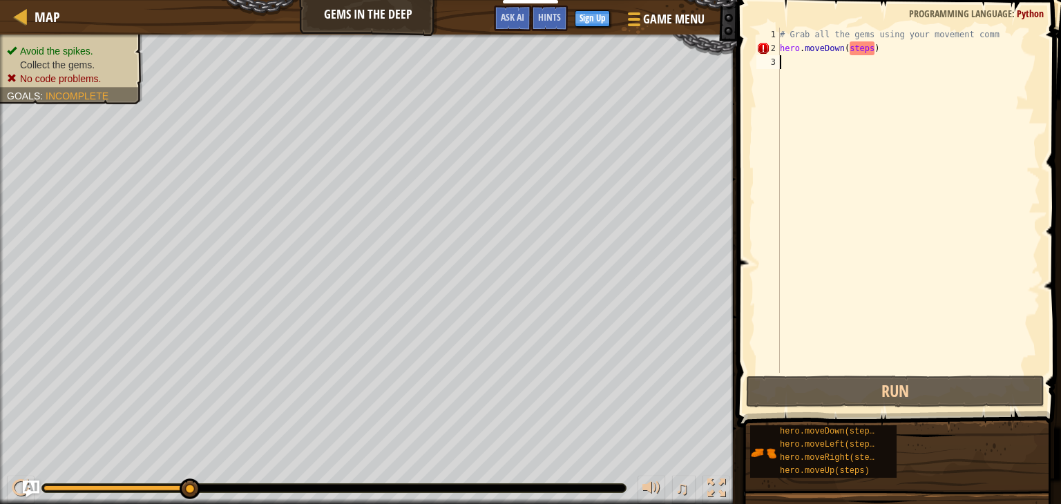
click at [907, 55] on div "# Grab all the gems using your movement comm hero . moveDown ( steps )" at bounding box center [908, 214] width 263 height 373
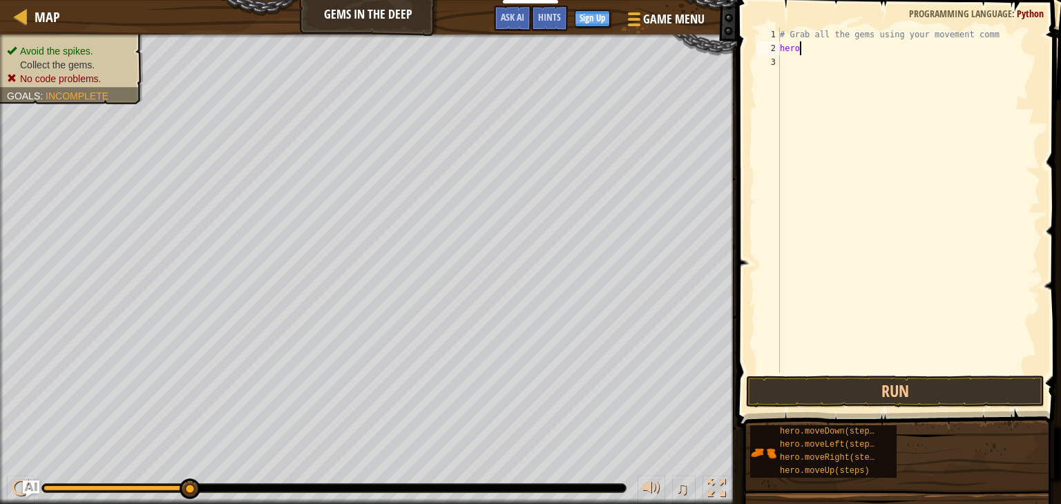
type textarea "h"
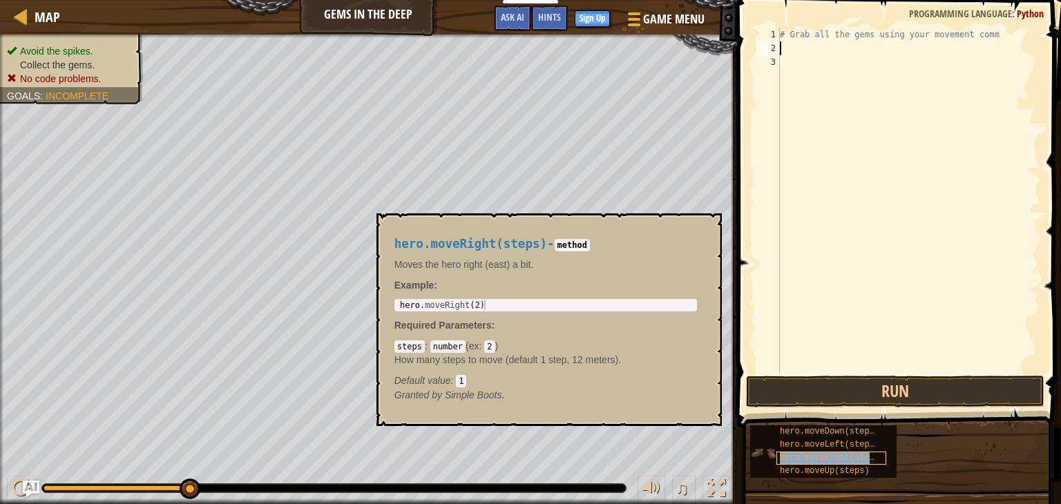
click at [875, 456] on span "hero.moveRight(steps)" at bounding box center [832, 458] width 104 height 10
type textarea "# Grab all the ghero.moveRight(steps)ems using your movement comm"
